Goal: Transaction & Acquisition: Obtain resource

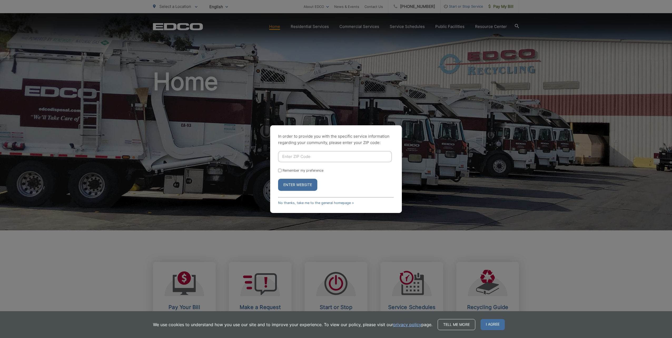
click at [305, 158] on input "Enter ZIP Code" at bounding box center [335, 156] width 114 height 11
type input "92081"
click at [278, 179] on button "Enter Website" at bounding box center [297, 185] width 39 height 12
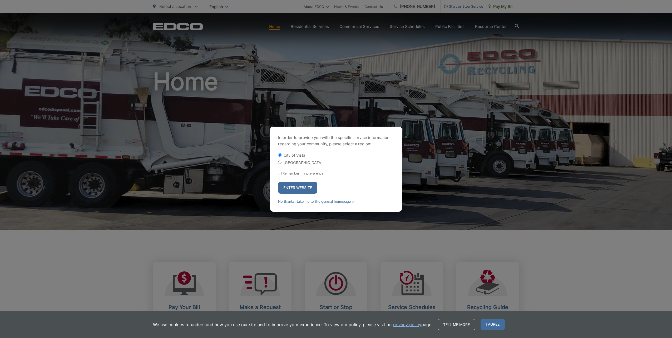
click at [301, 172] on label "Remember my preference" at bounding box center [302, 173] width 41 height 4
click at [281, 172] on input "Remember my preference" at bounding box center [279, 173] width 3 height 3
checkbox input "true"
click at [300, 187] on button "Enter Website" at bounding box center [297, 188] width 39 height 12
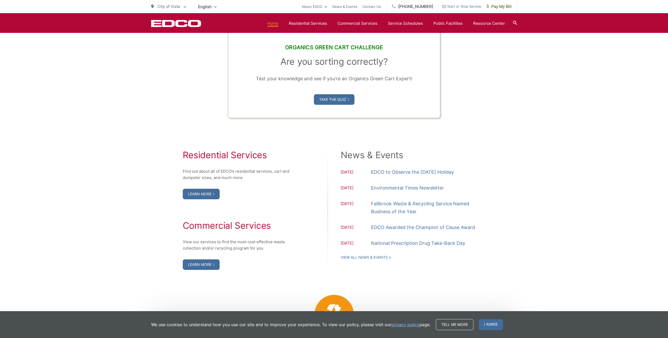
scroll to position [447, 0]
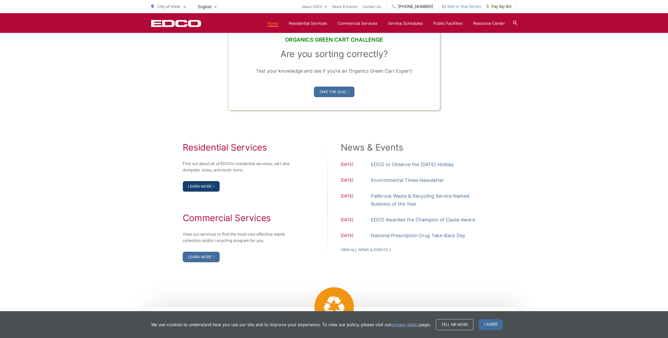
click at [207, 188] on link "Learn More" at bounding box center [201, 186] width 37 height 11
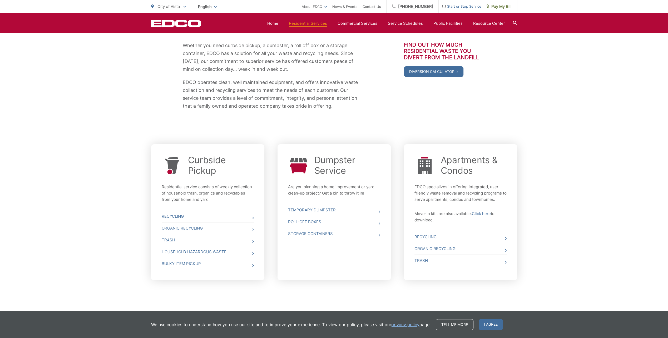
scroll to position [101, 0]
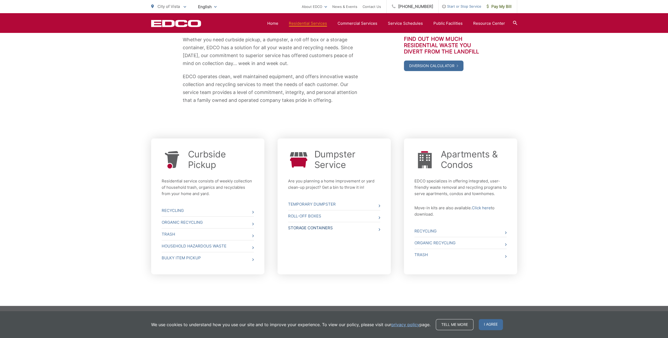
click at [326, 227] on link "Storage Containers" at bounding box center [334, 228] width 92 height 12
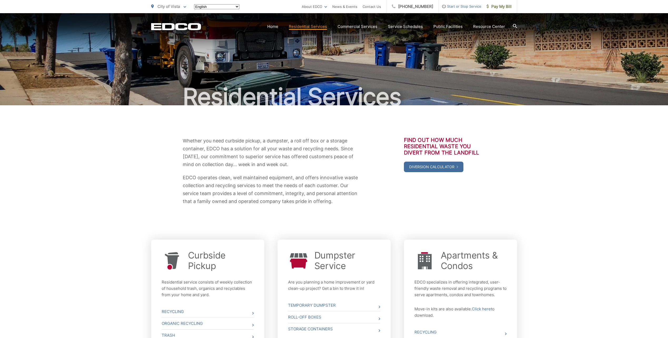
scroll to position [101, 0]
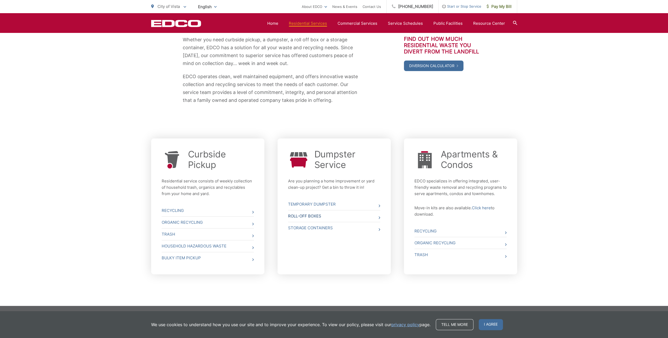
click at [315, 215] on link "Roll-Off Boxes" at bounding box center [334, 216] width 92 height 12
click at [318, 204] on link "Temporary Dumpster" at bounding box center [334, 204] width 92 height 12
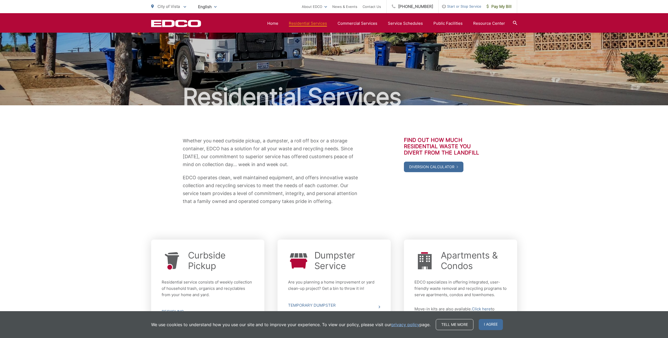
scroll to position [101, 0]
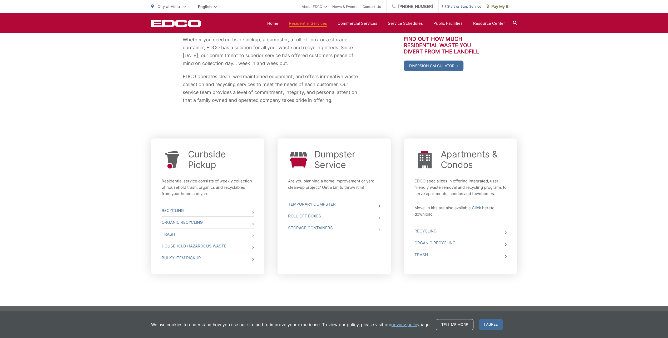
drag, startPoint x: 233, startPoint y: 0, endPoint x: 309, endPoint y: 64, distance: 99.0
click at [309, 64] on p "Whether you need curbside pickup, a dumpster, a roll off box or a storage conta…" at bounding box center [271, 52] width 176 height 32
